Goal: Task Accomplishment & Management: Use online tool/utility

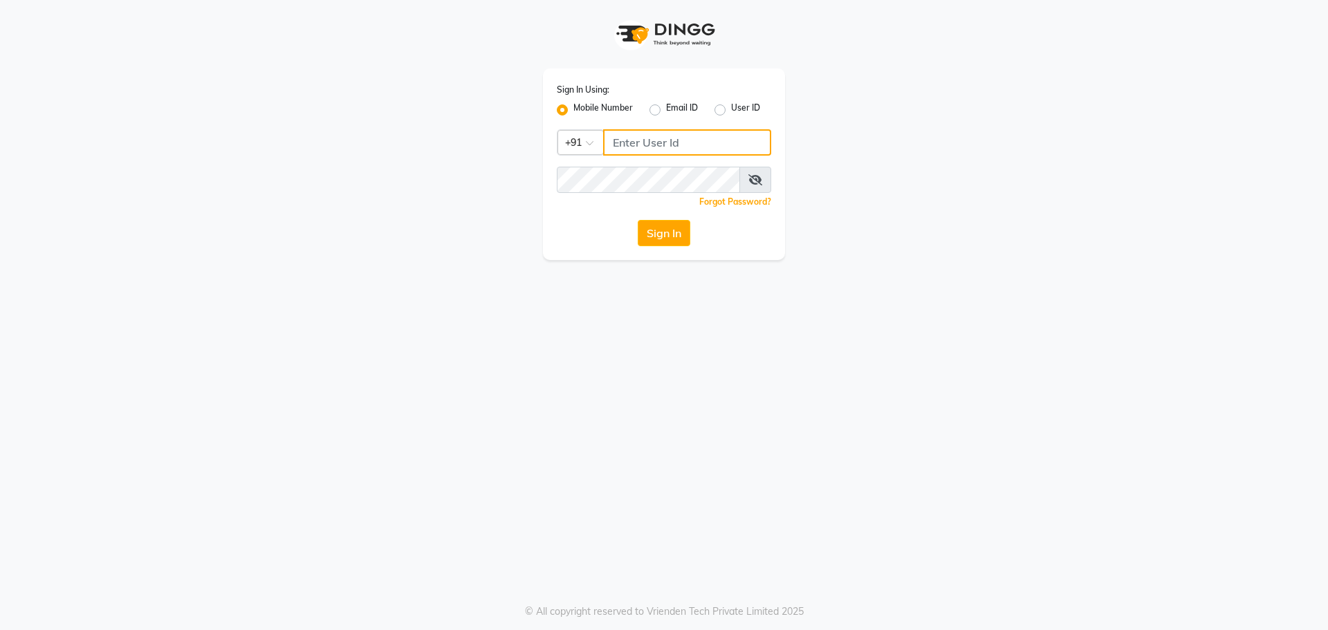
click at [654, 143] on input "Username" at bounding box center [687, 142] width 168 height 26
type input "9910321348"
click at [730, 295] on div "Sign In Using: Mobile Number Email ID User ID Country Code × [PHONE_NUMBER] Rem…" at bounding box center [664, 315] width 1328 height 630
click at [672, 240] on button "Sign In" at bounding box center [664, 233] width 53 height 26
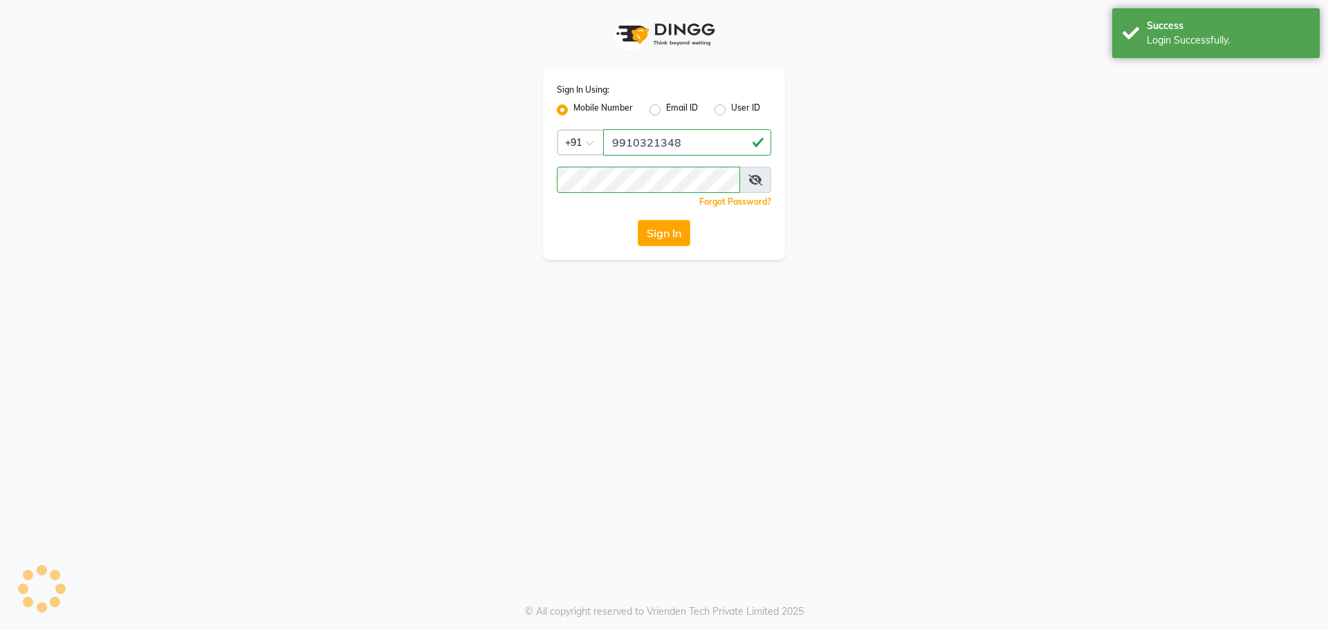
select select "service"
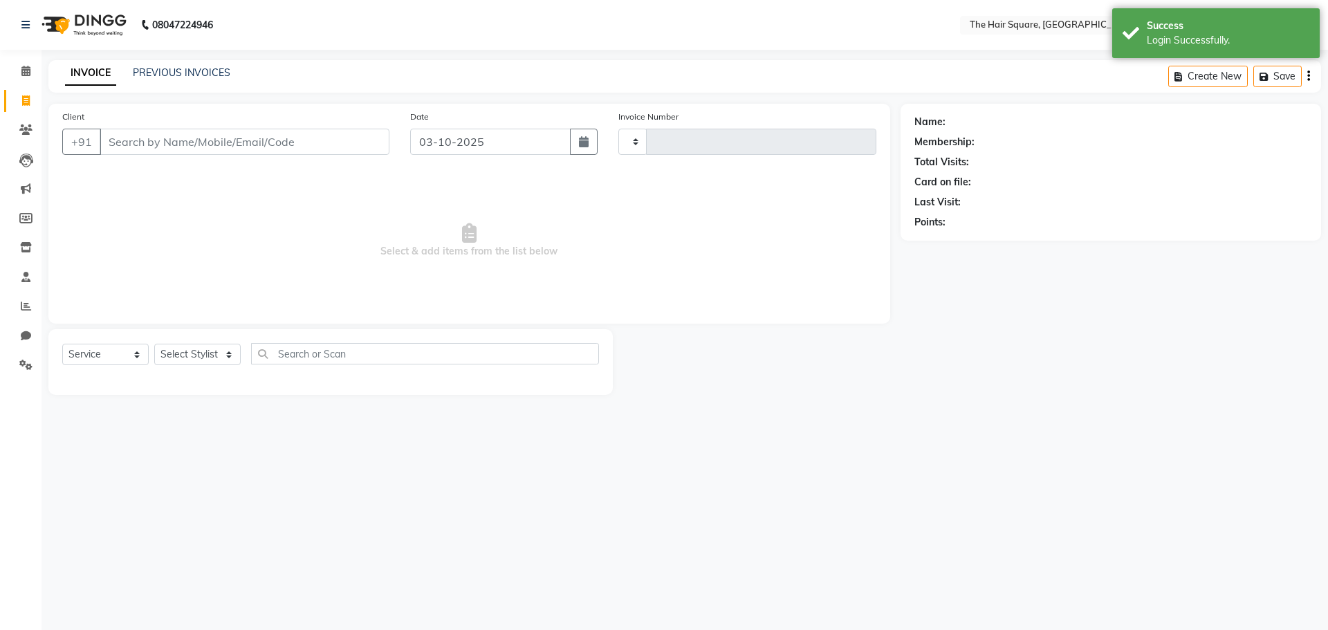
select select "en"
select select "5768"
type input "3723"
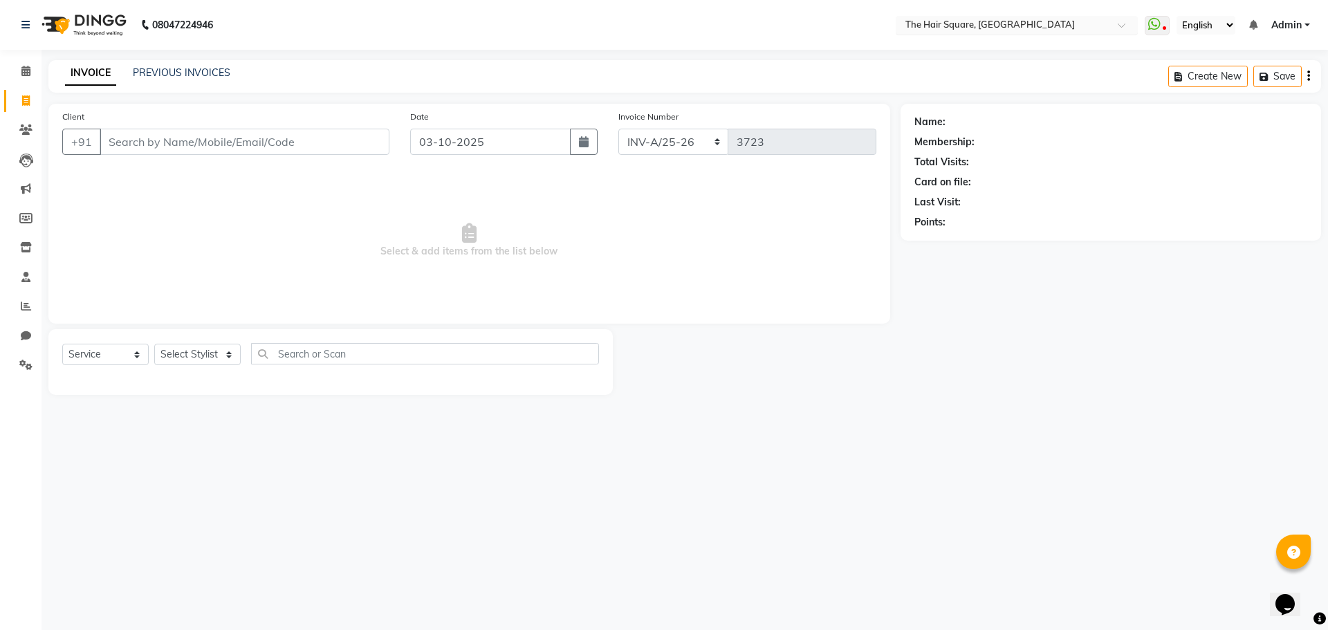
drag, startPoint x: 1116, startPoint y: 127, endPoint x: 955, endPoint y: 30, distance: 187.6
click at [1132, 140] on div "Name: Membership: Total Visits: Card on file: Last Visit: Points:" at bounding box center [1110, 169] width 393 height 120
